Goal: Information Seeking & Learning: Learn about a topic

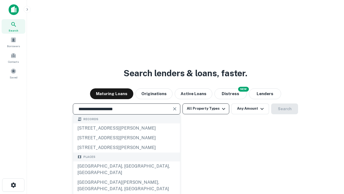
click at [206, 108] on button "All Property Types" at bounding box center [206, 108] width 47 height 11
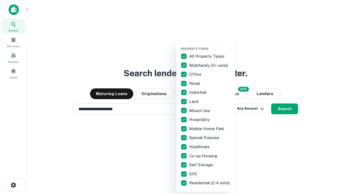
type input "**********"
click at [210, 45] on button "button" at bounding box center [210, 45] width 59 height 0
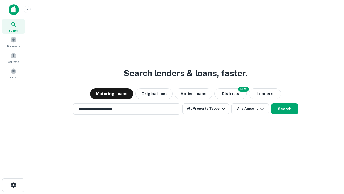
scroll to position [8, 0]
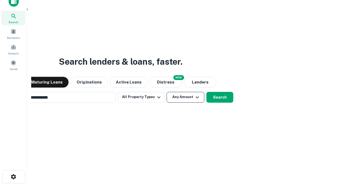
click at [167, 92] on button "Any Amount" at bounding box center [186, 97] width 38 height 11
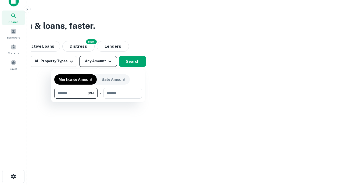
type input "*******"
click at [98, 98] on button "button" at bounding box center [98, 98] width 88 height 0
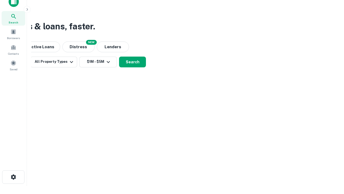
scroll to position [3, 99]
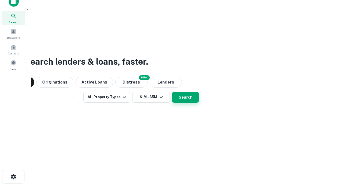
click at [172, 92] on button "Search" at bounding box center [185, 97] width 27 height 11
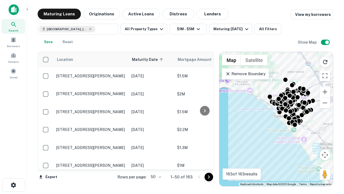
click at [155, 177] on body "Search Borrowers Contacts Saved Maturing Loans Originations Active Loans Distre…" at bounding box center [172, 97] width 344 height 194
click at [156, 163] on li "25" at bounding box center [156, 163] width 16 height 10
